Goal: Transaction & Acquisition: Purchase product/service

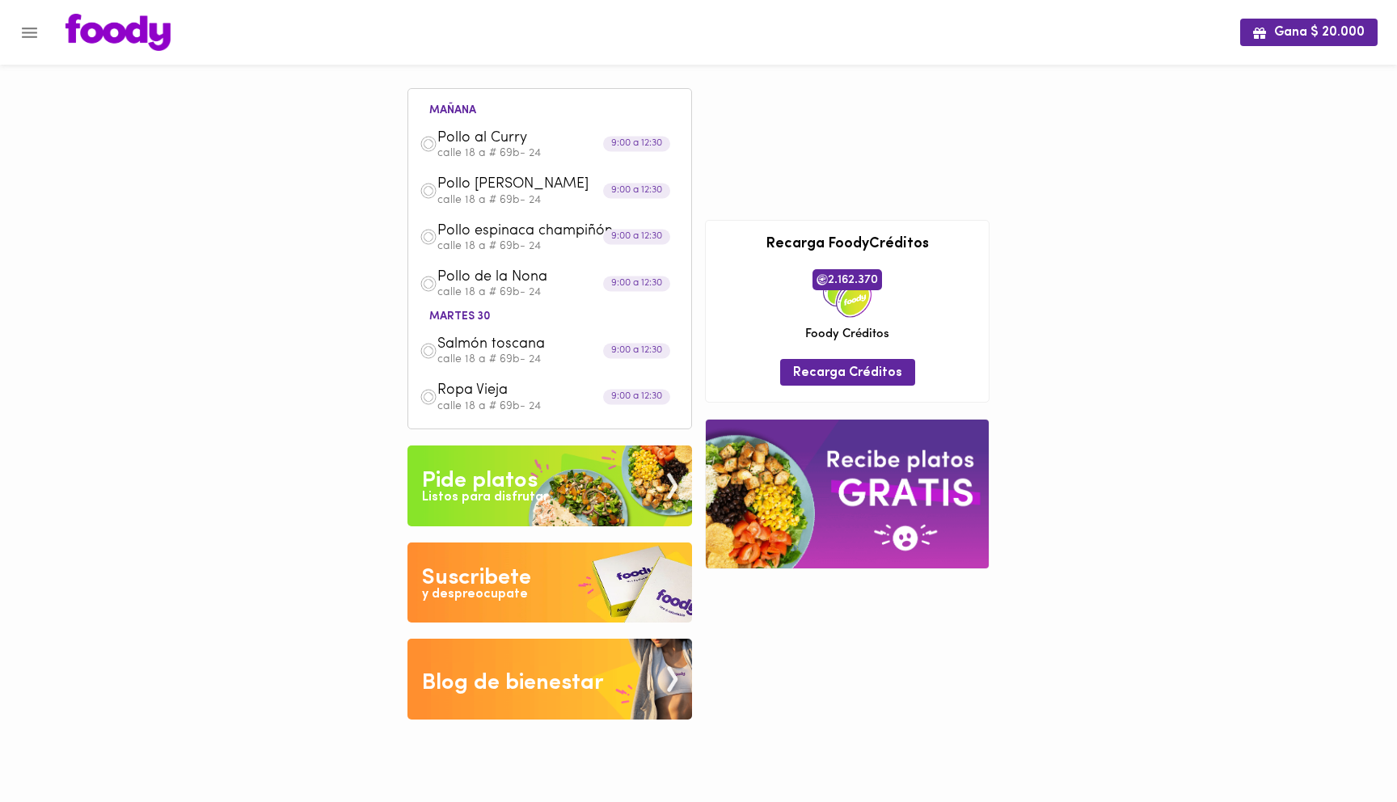
click at [138, 31] on img at bounding box center [117, 32] width 105 height 37
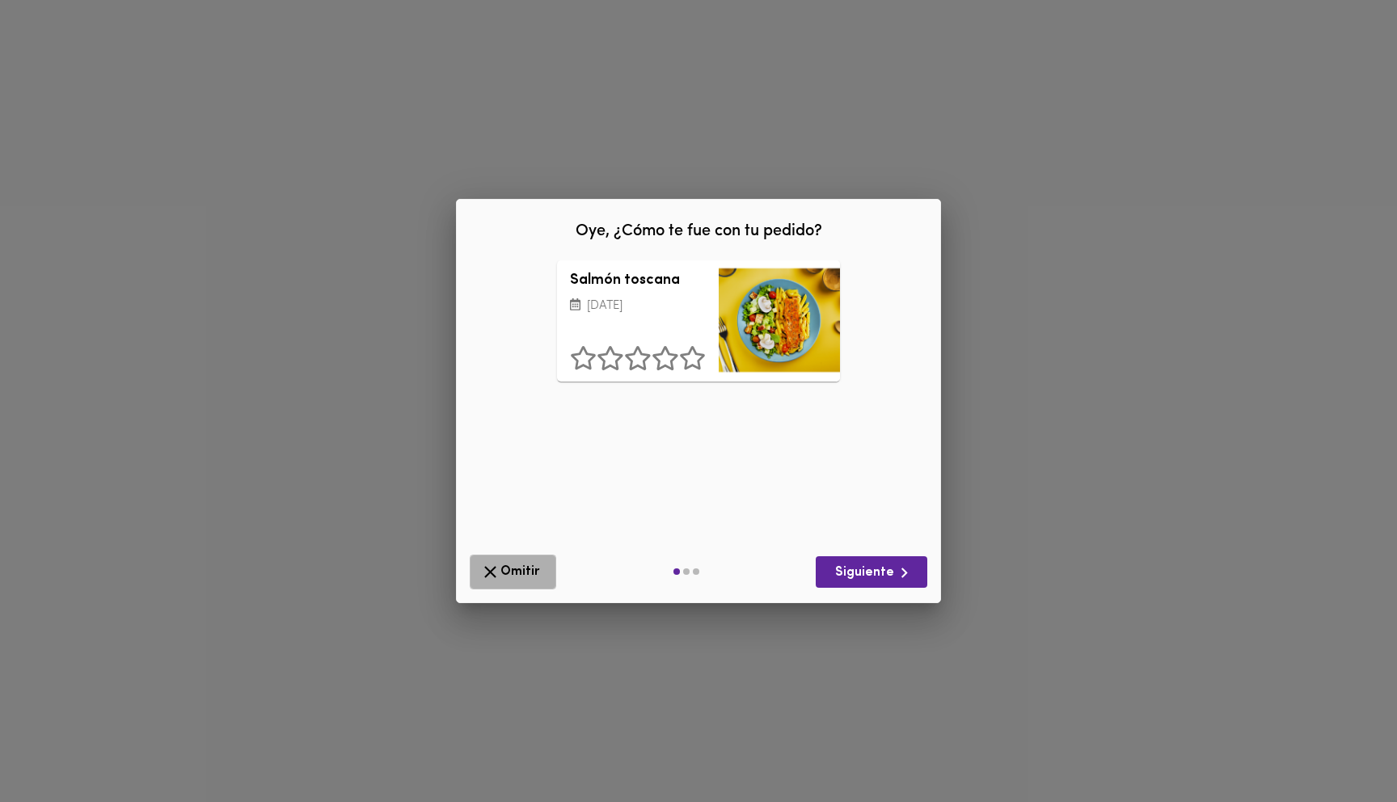
click at [496, 566] on icon "button" at bounding box center [490, 572] width 20 height 20
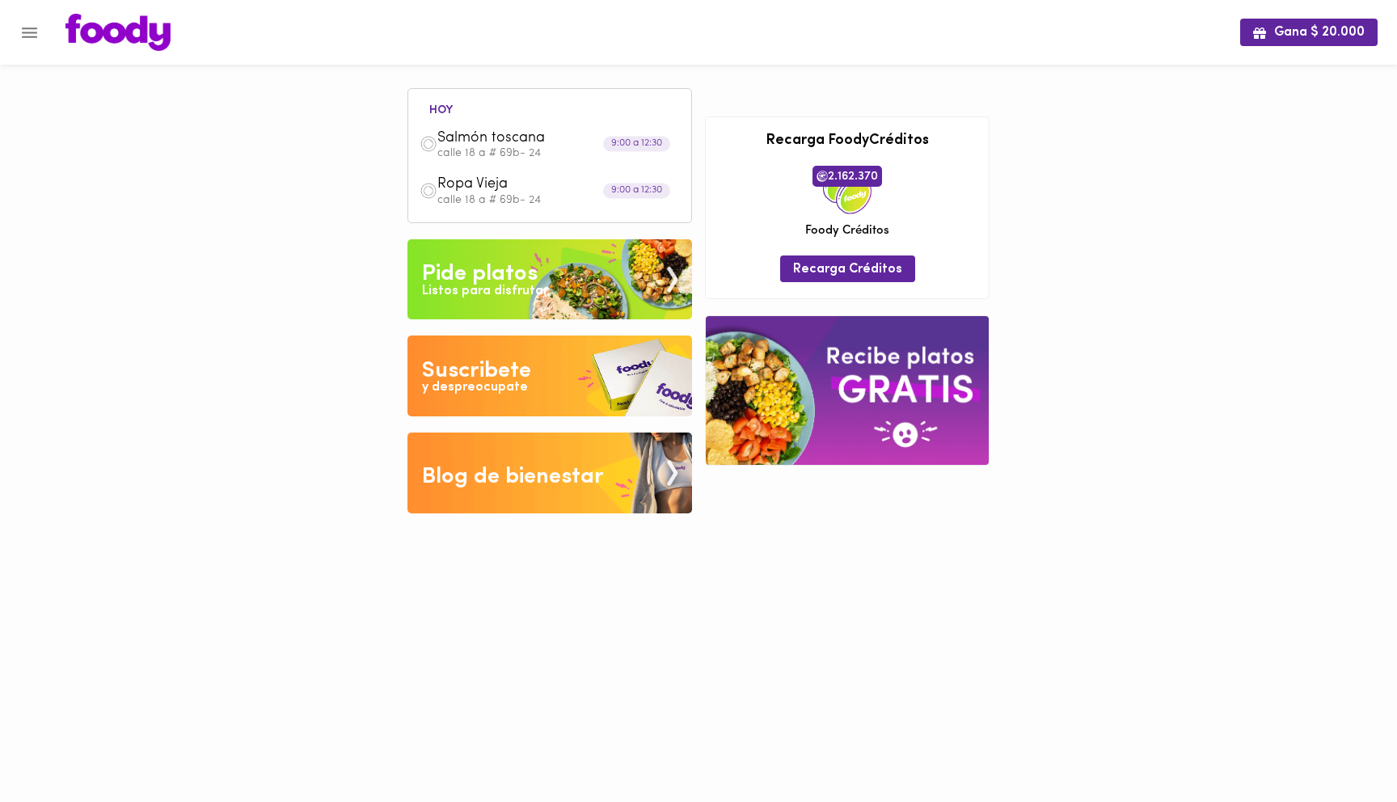
click at [627, 290] on img at bounding box center [549, 279] width 285 height 81
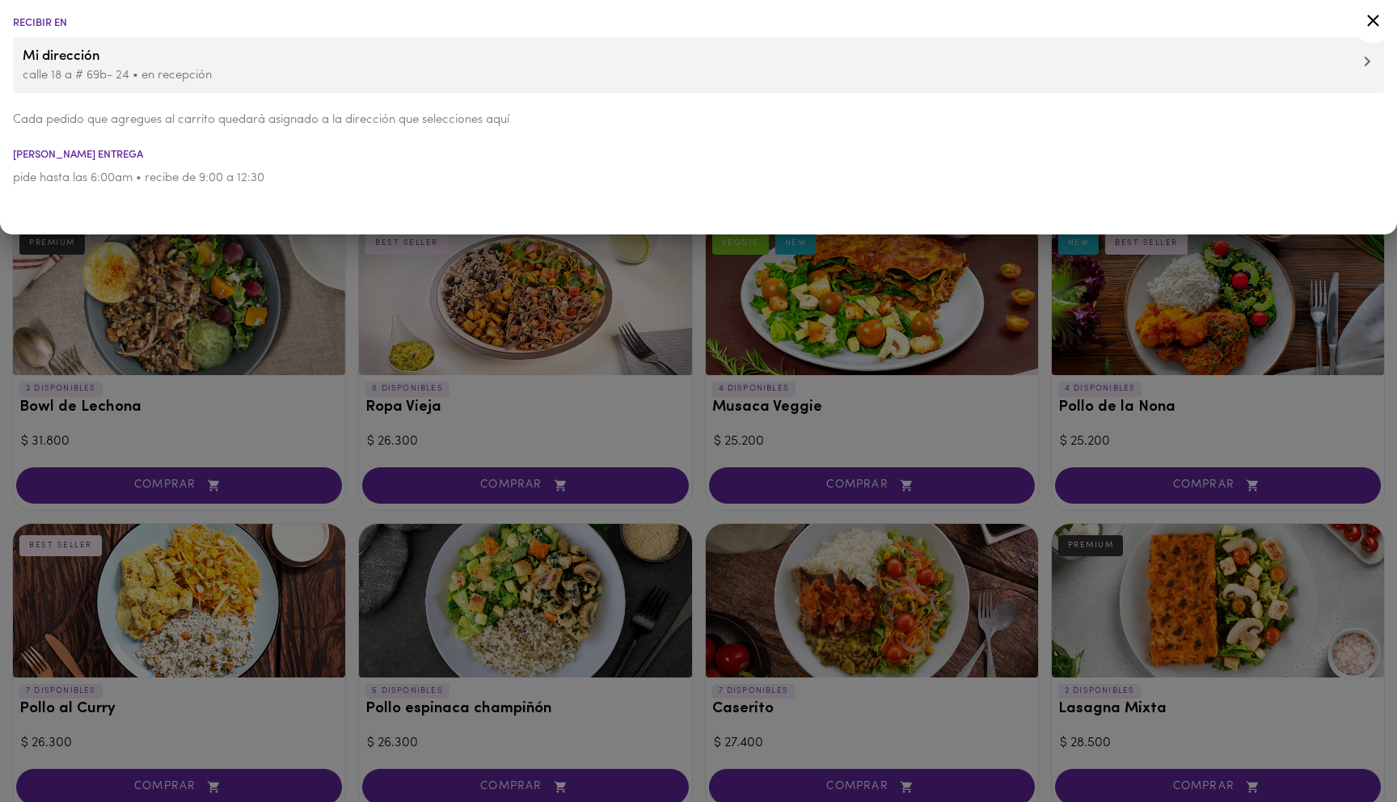
click at [534, 452] on div at bounding box center [698, 401] width 1397 height 802
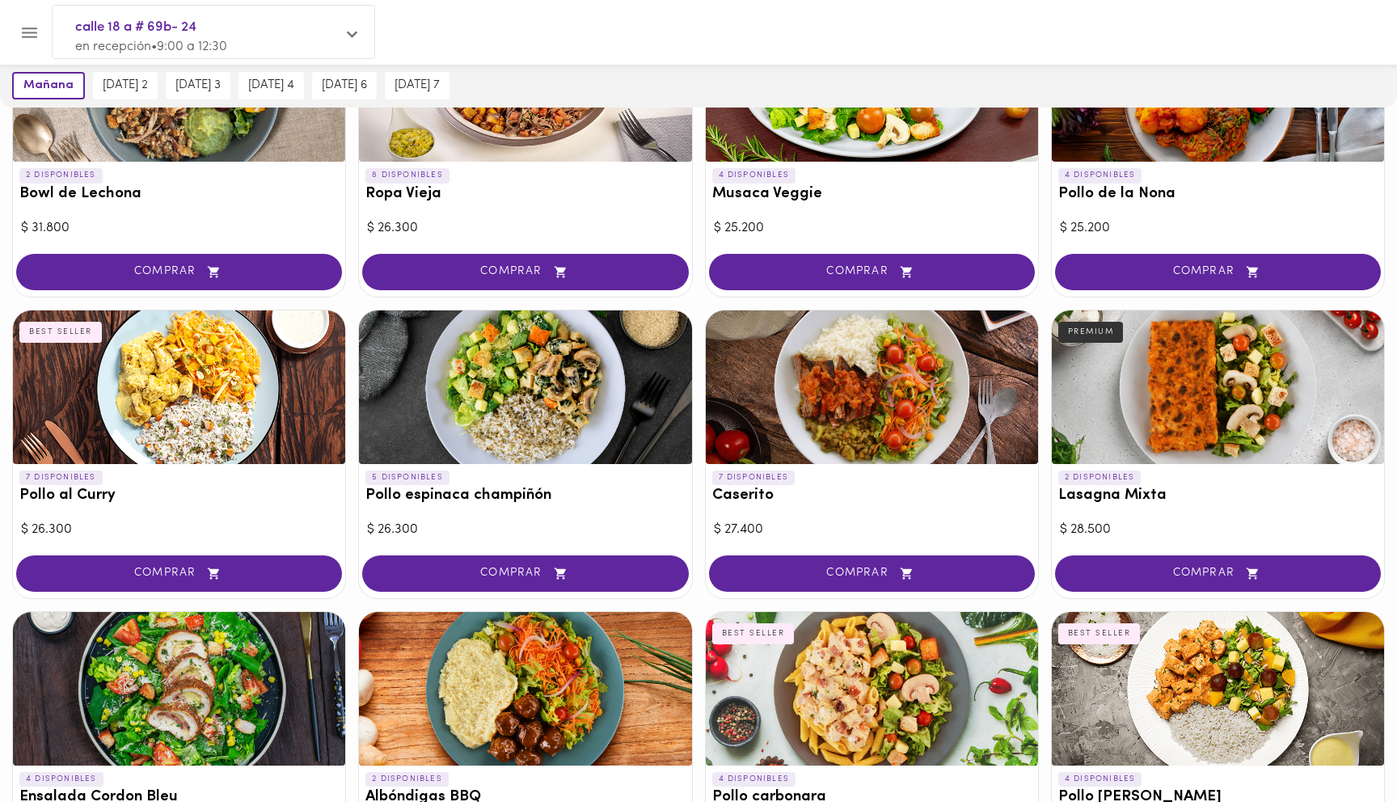
scroll to position [226, 0]
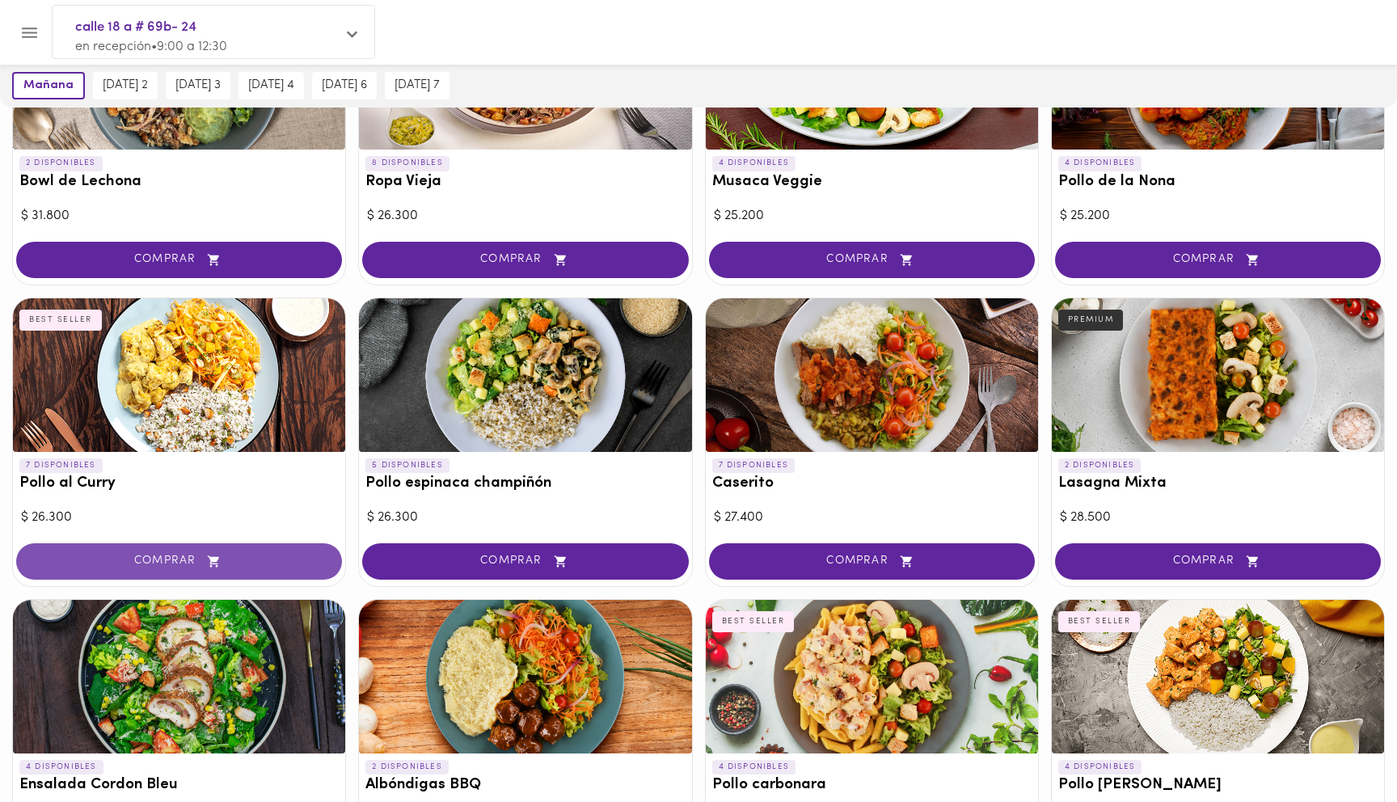
click at [208, 549] on button "COMPRAR" at bounding box center [179, 561] width 326 height 36
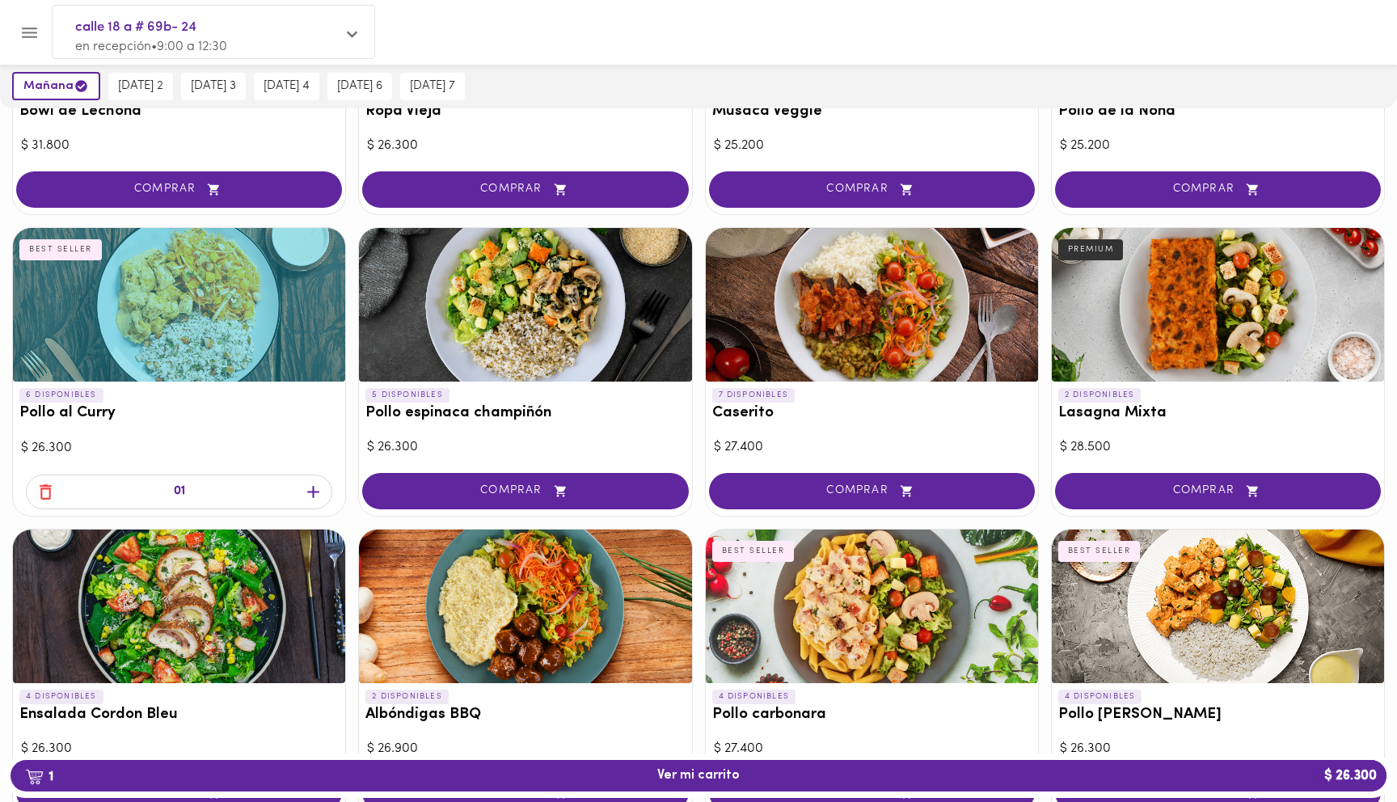
scroll to position [287, 0]
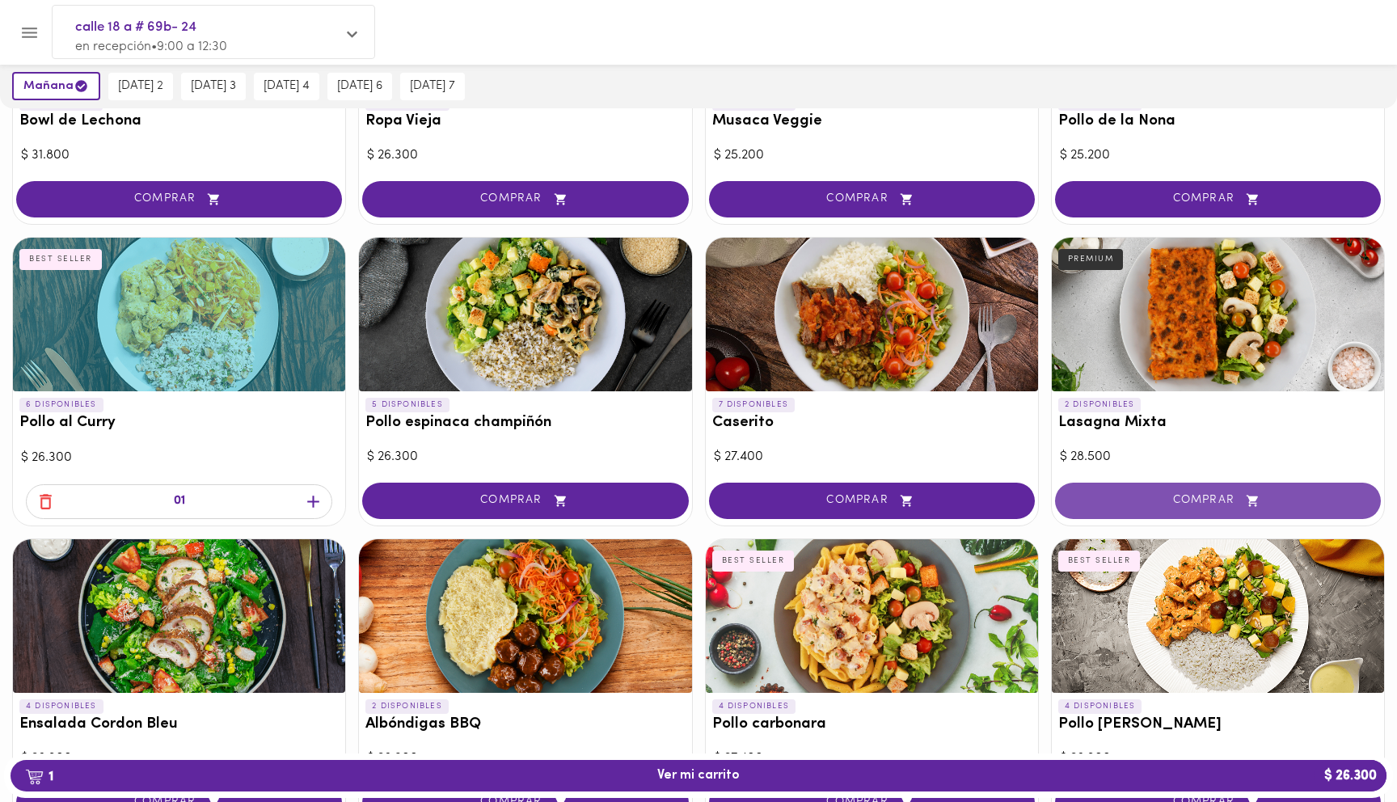
click at [1166, 500] on span "COMPRAR" at bounding box center [1217, 501] width 285 height 14
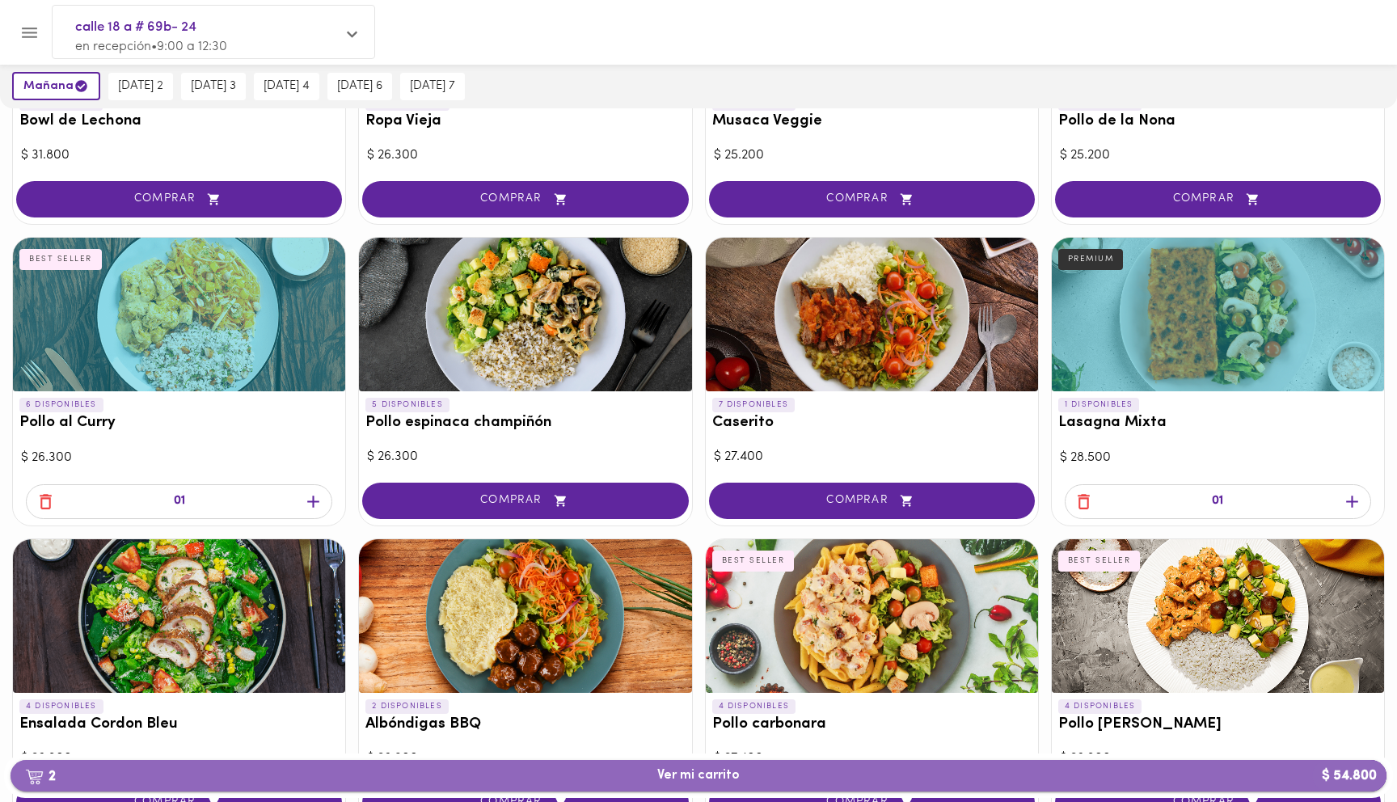
click at [728, 776] on span "2 Ver mi carrito $ 54.800" at bounding box center [698, 775] width 82 height 15
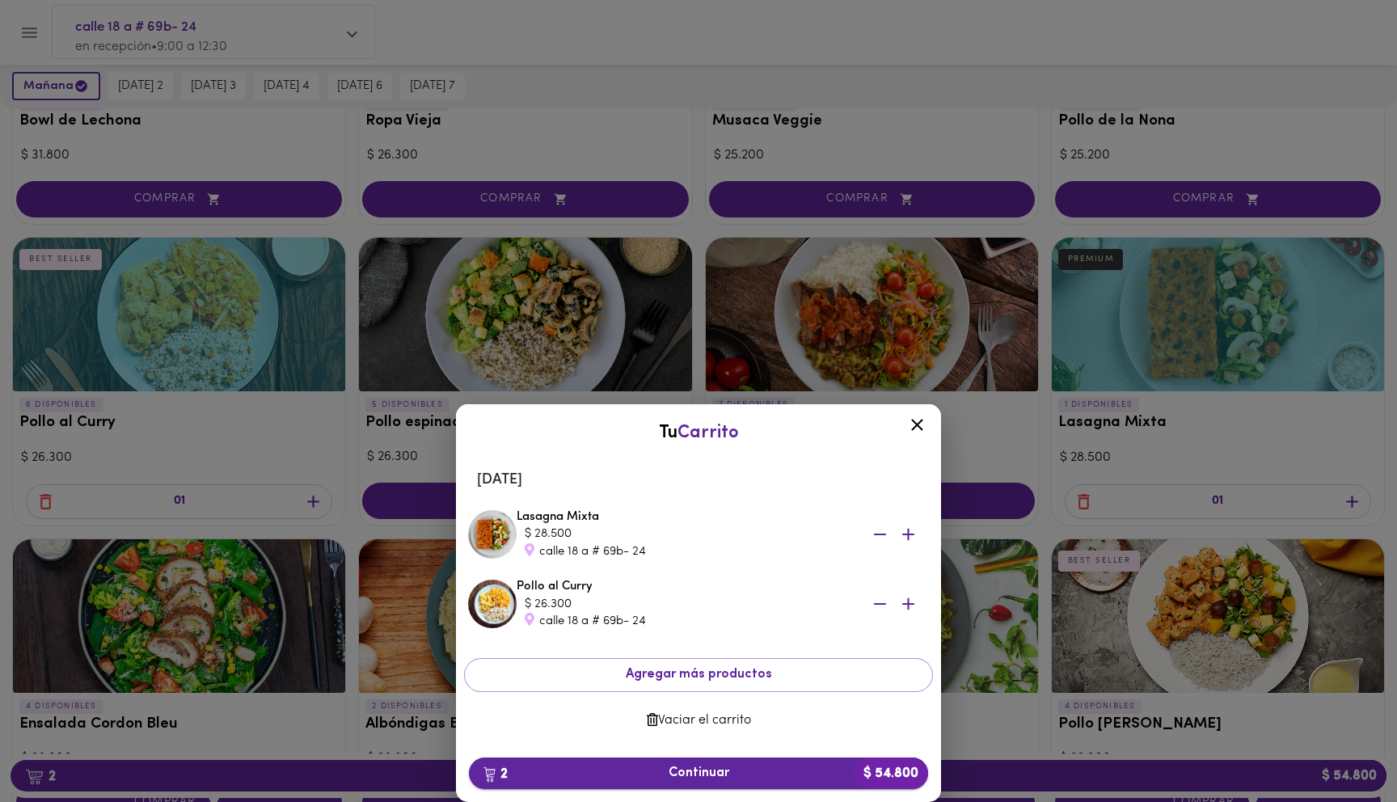
click at [727, 769] on span "2 Continuar $ 54.800" at bounding box center [698, 773] width 433 height 15
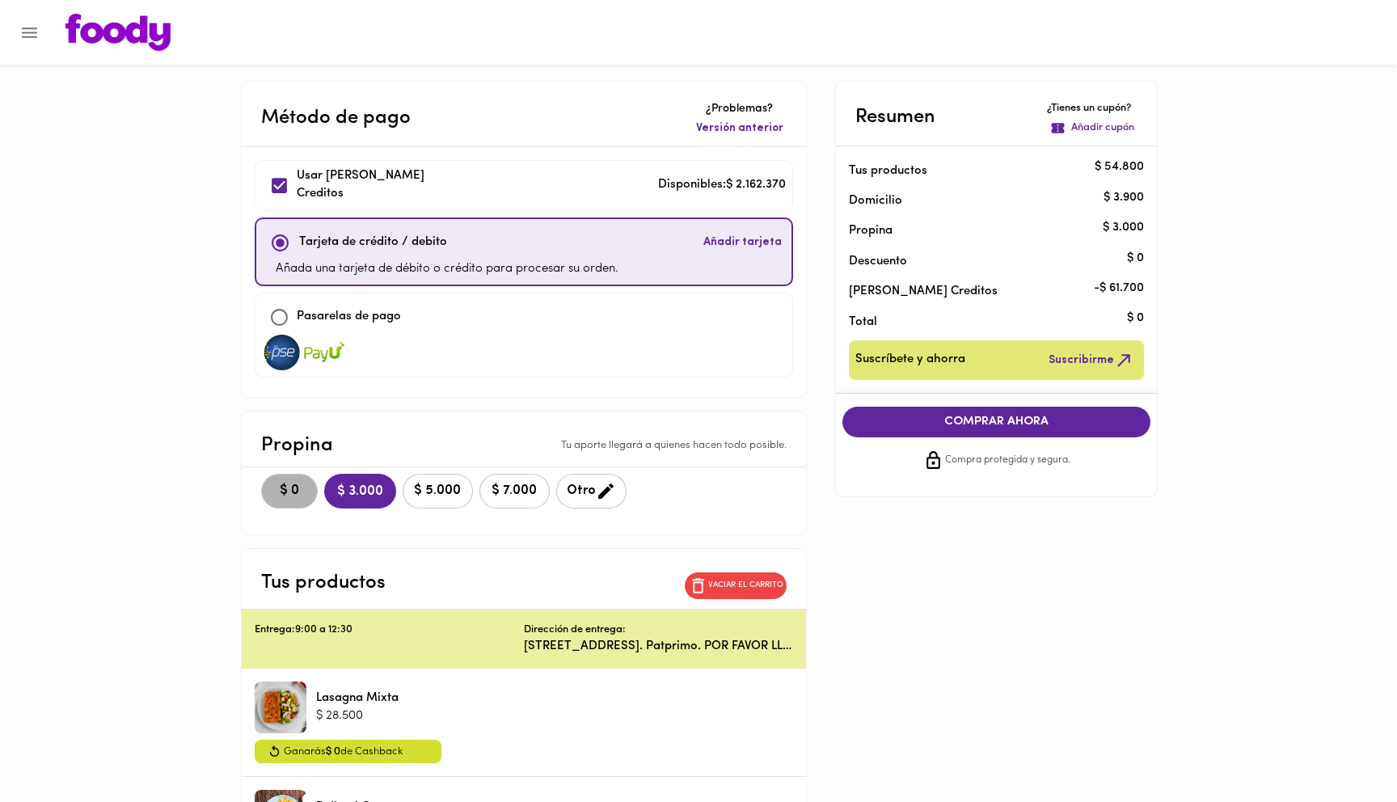
click at [280, 496] on span "$ 0" at bounding box center [290, 490] width 36 height 15
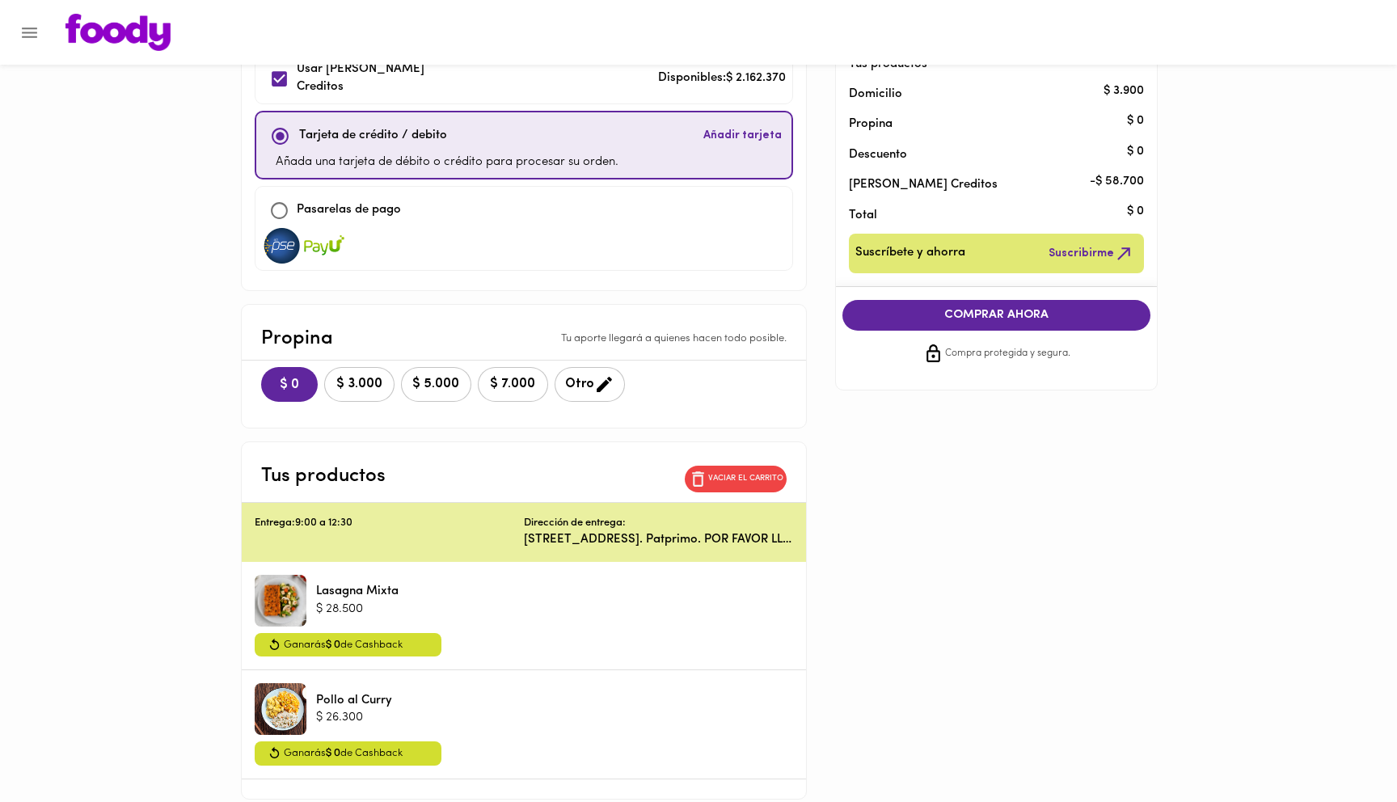
scroll to position [99, 0]
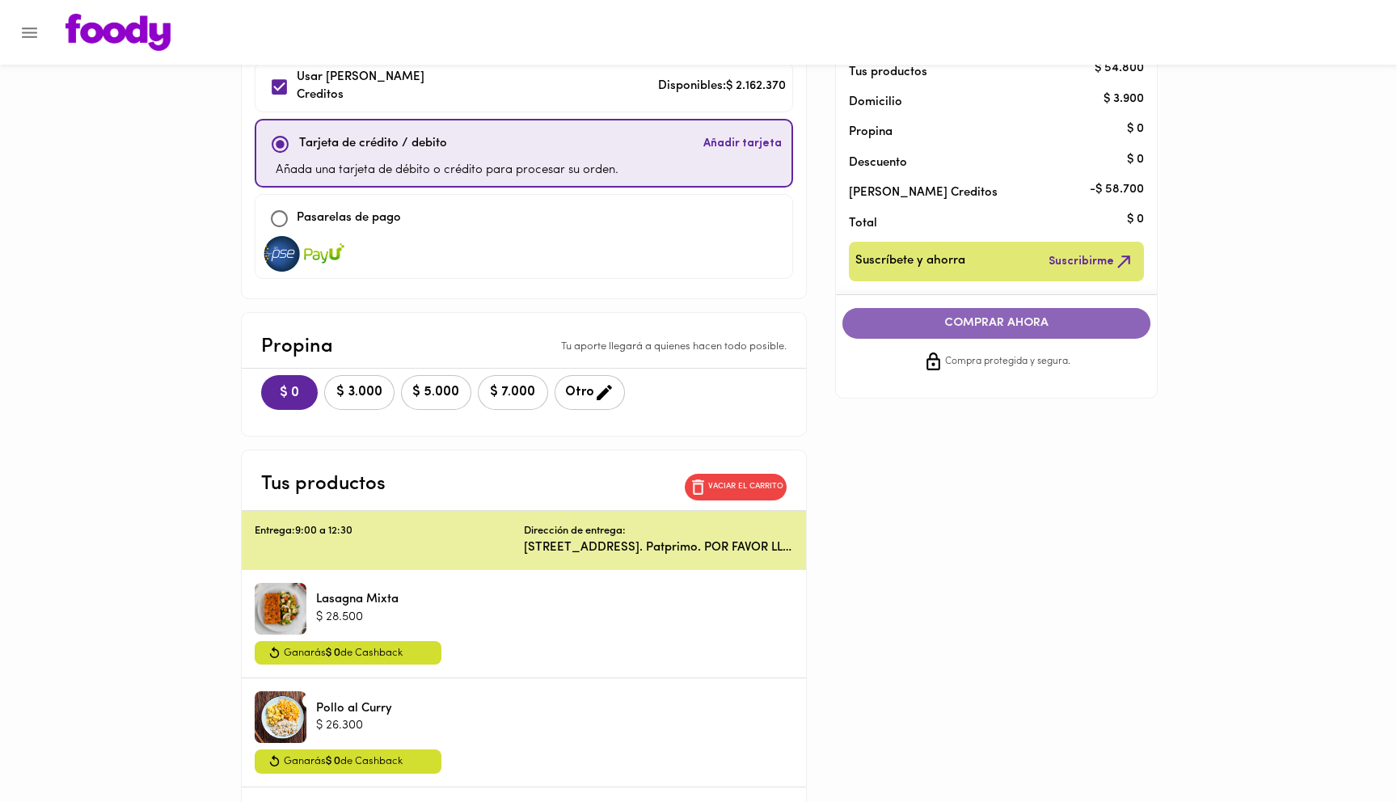
click at [991, 331] on button "COMPRAR AHORA" at bounding box center [996, 323] width 309 height 31
